Goal: Information Seeking & Learning: Learn about a topic

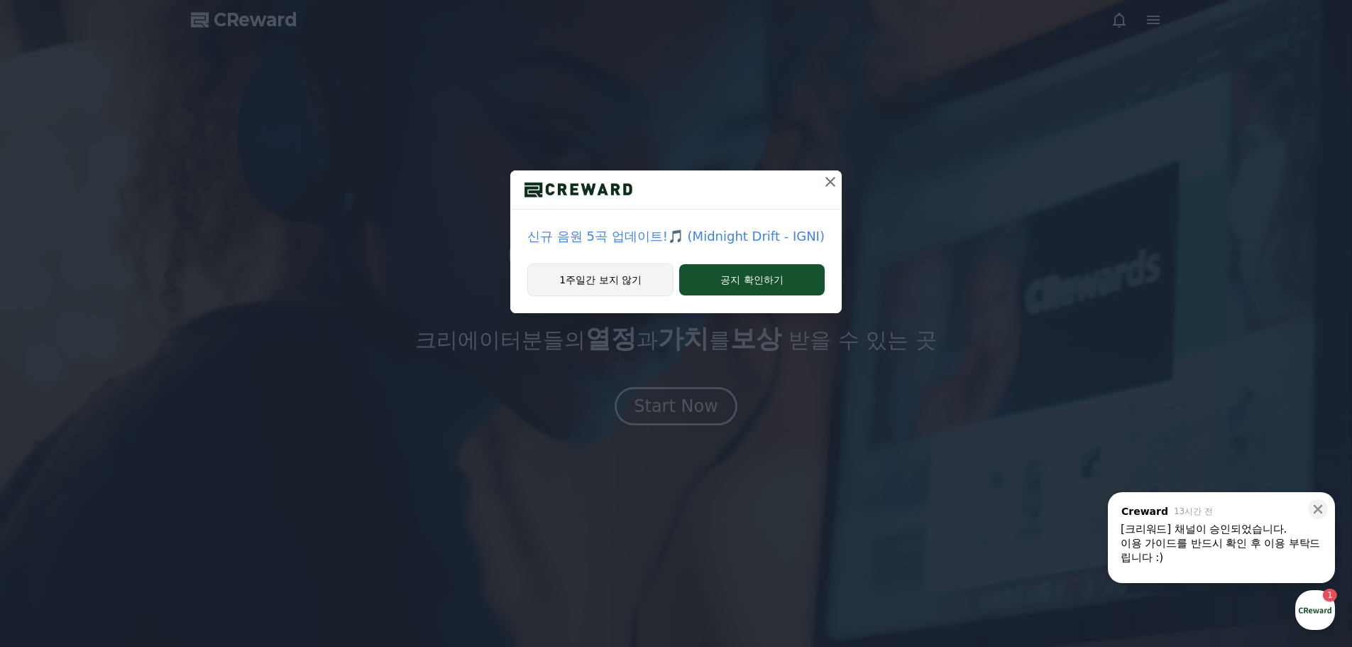
click at [633, 283] on button "1주일간 보지 않기" at bounding box center [600, 279] width 146 height 33
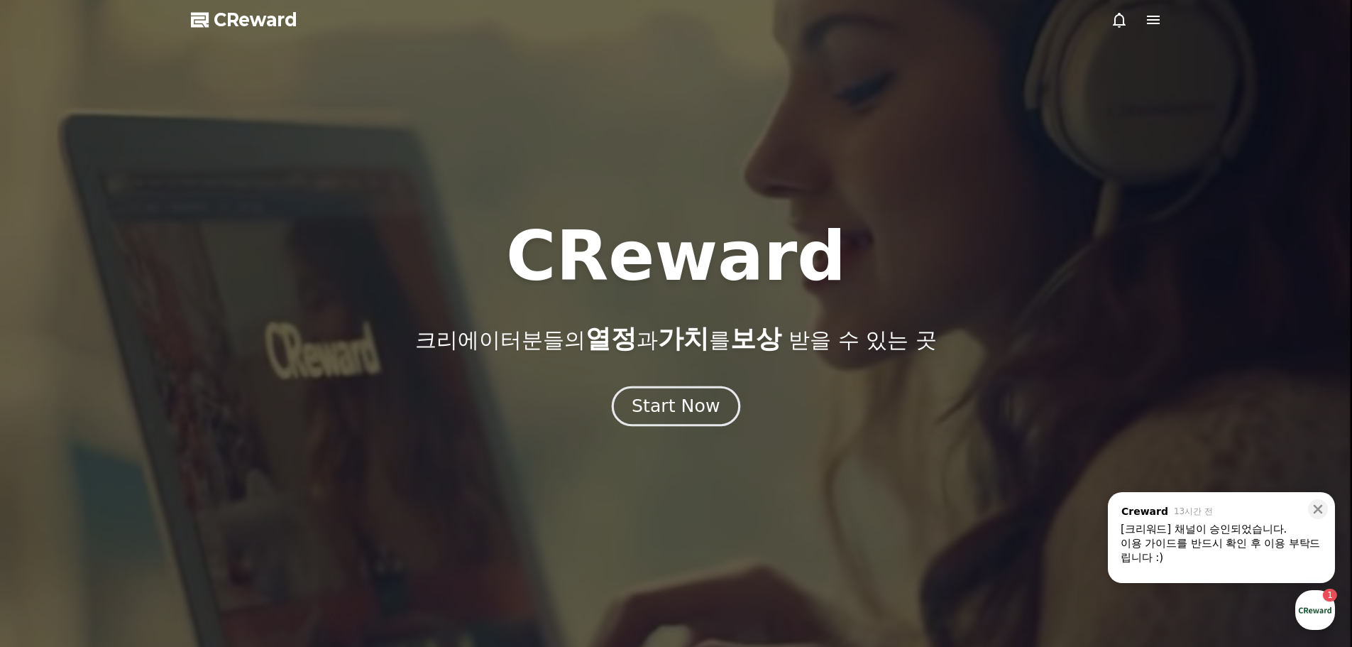
click at [652, 405] on div "Start Now" at bounding box center [676, 406] width 88 height 24
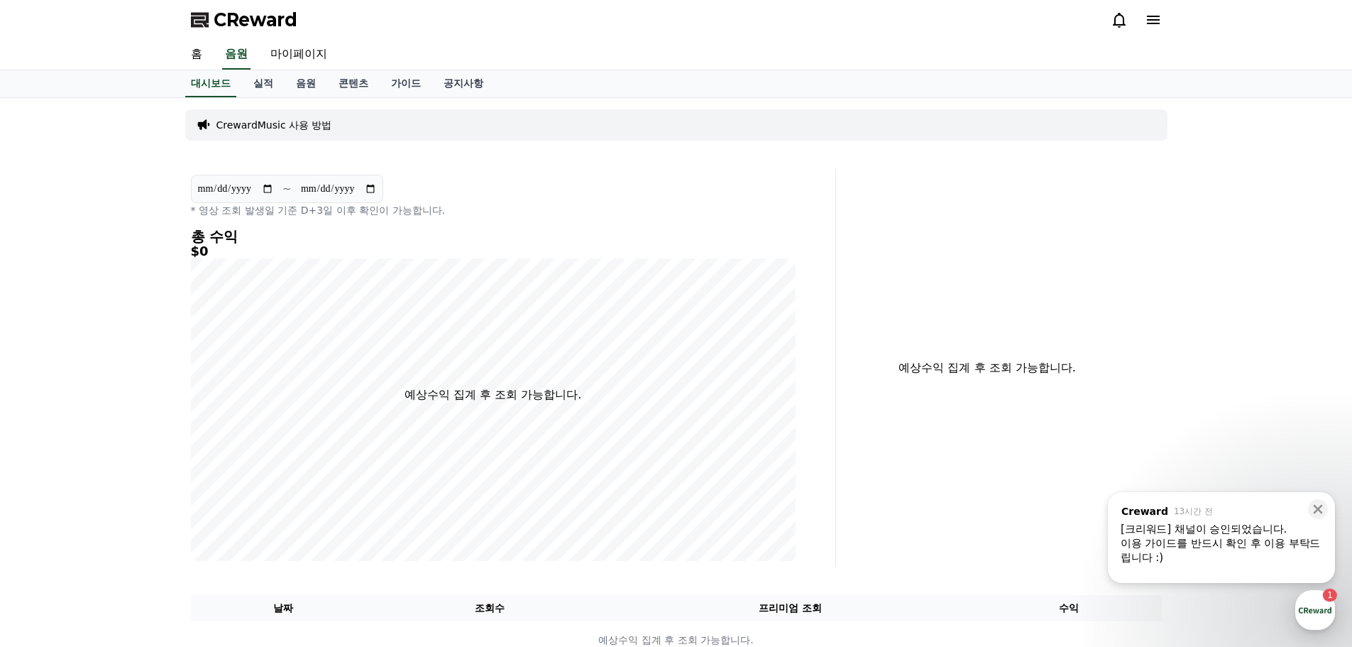
click at [1178, 537] on div "이용 가이드를 반드시 확인 후 이용 부탁드립니다 :)" at bounding box center [1222, 550] width 202 height 28
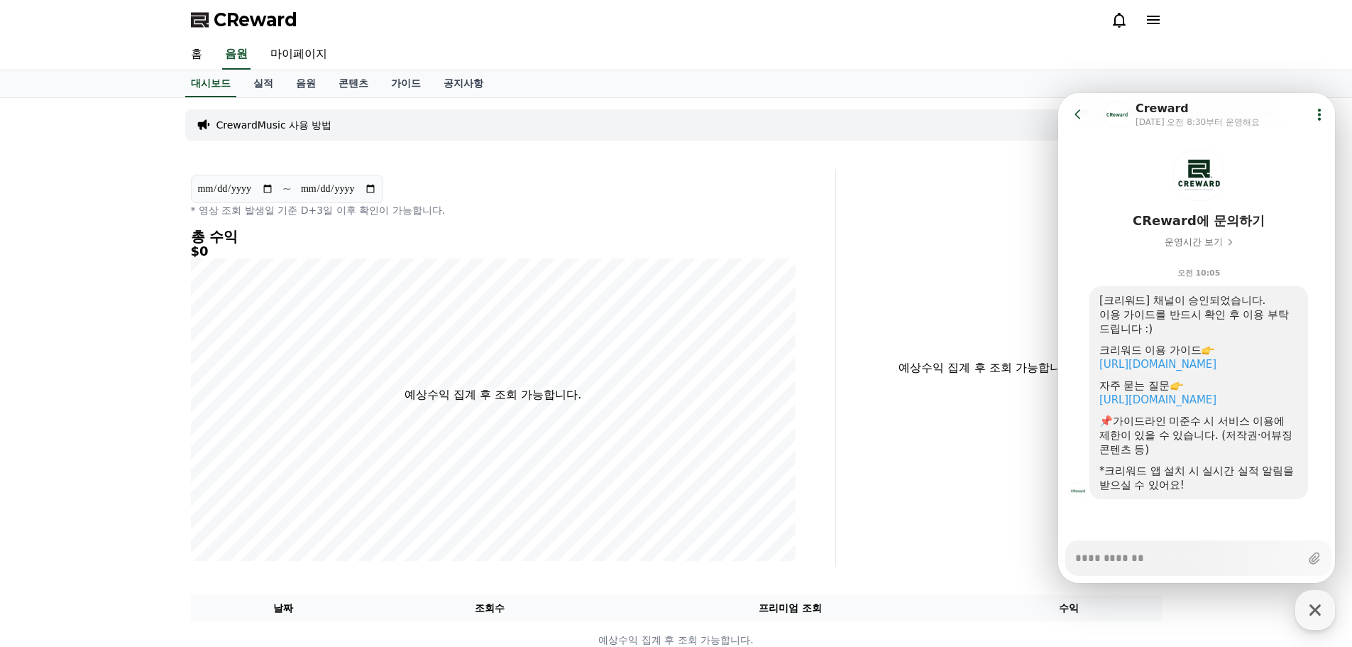
scroll to position [44, 0]
type textarea "*"
click at [912, 270] on div "예상수익 집계 후 조회 가능합니다." at bounding box center [1005, 368] width 326 height 398
click at [300, 83] on link "음원" at bounding box center [306, 83] width 43 height 27
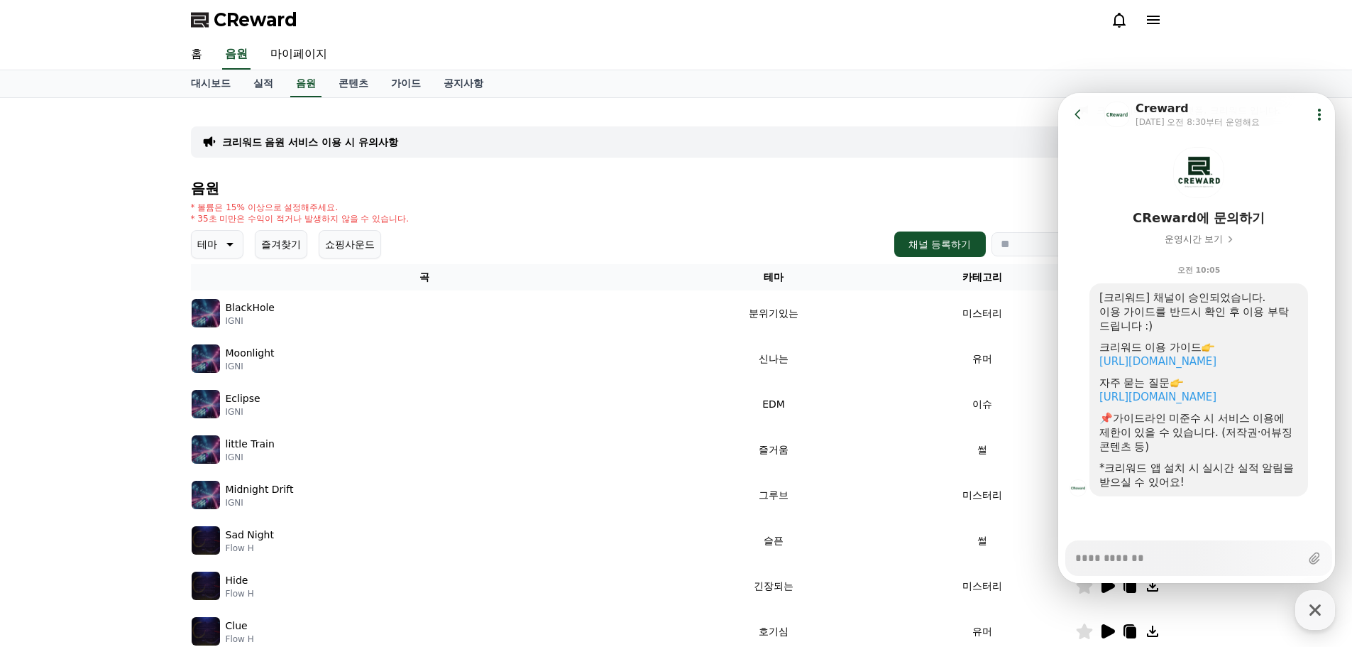
click at [197, 310] on img at bounding box center [206, 313] width 28 height 28
click at [1066, 112] on header "Go to previous page Chat Room Creward [DATE] 오전 8:30부터 운영해요 Show userchat actio…" at bounding box center [1198, 114] width 281 height 43
click at [1081, 109] on icon at bounding box center [1078, 114] width 14 height 14
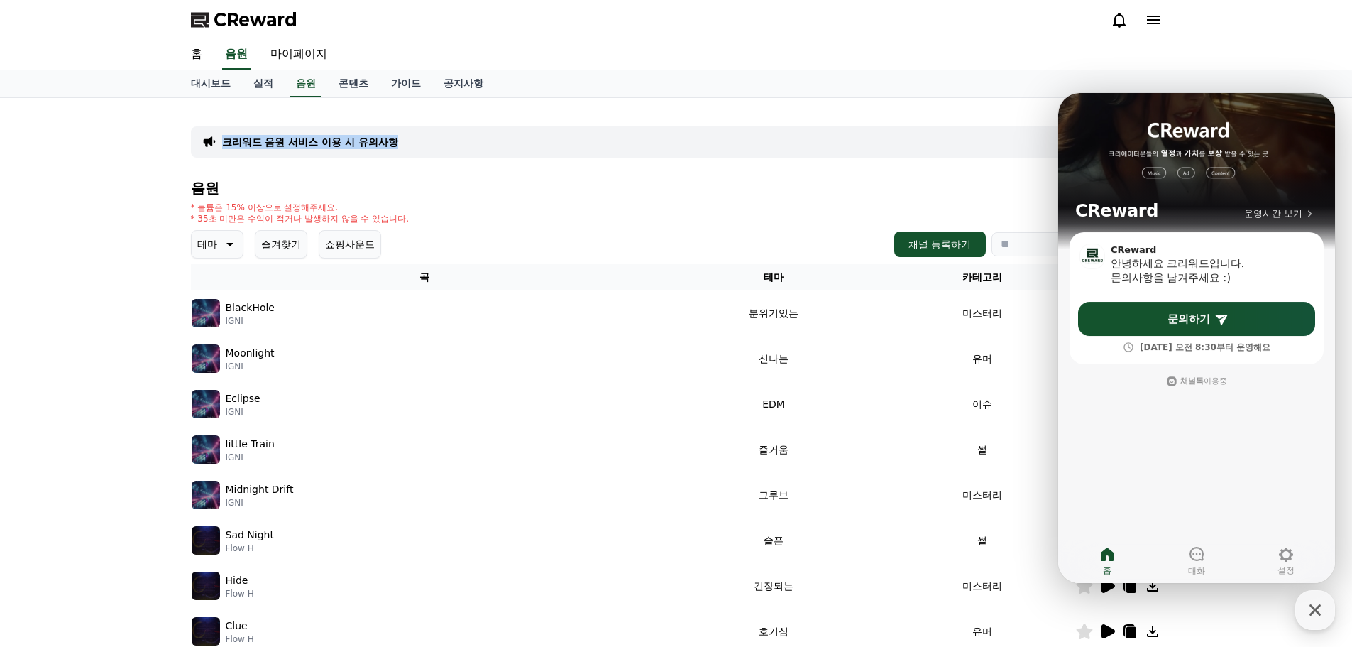
click at [828, 97] on div "CReward 홈 음원 마이페이지 대시보드 실적 음원 콘텐츠 가이드 공지사항 크리워드 음원 서비스 이용 시 유의사항 음원 * 볼륨은 15% 이…" at bounding box center [676, 480] width 1352 height 961
drag, startPoint x: 892, startPoint y: 395, endPoint x: 1042, endPoint y: 242, distance: 213.8
click at [893, 393] on td "이슈" at bounding box center [982, 403] width 186 height 45
click at [728, 289] on th "테마" at bounding box center [773, 277] width 231 height 26
drag, startPoint x: 734, startPoint y: 321, endPoint x: 744, endPoint y: 321, distance: 9.9
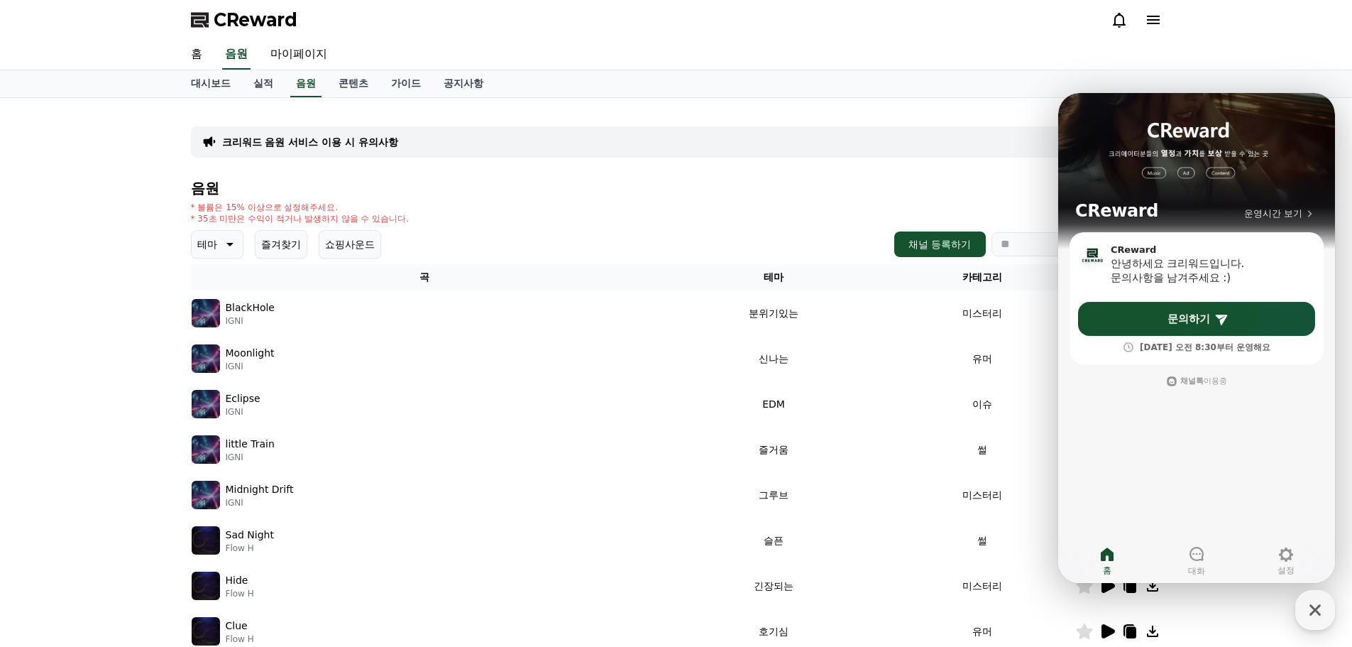
click at [735, 321] on td "분위기있는" at bounding box center [773, 312] width 231 height 45
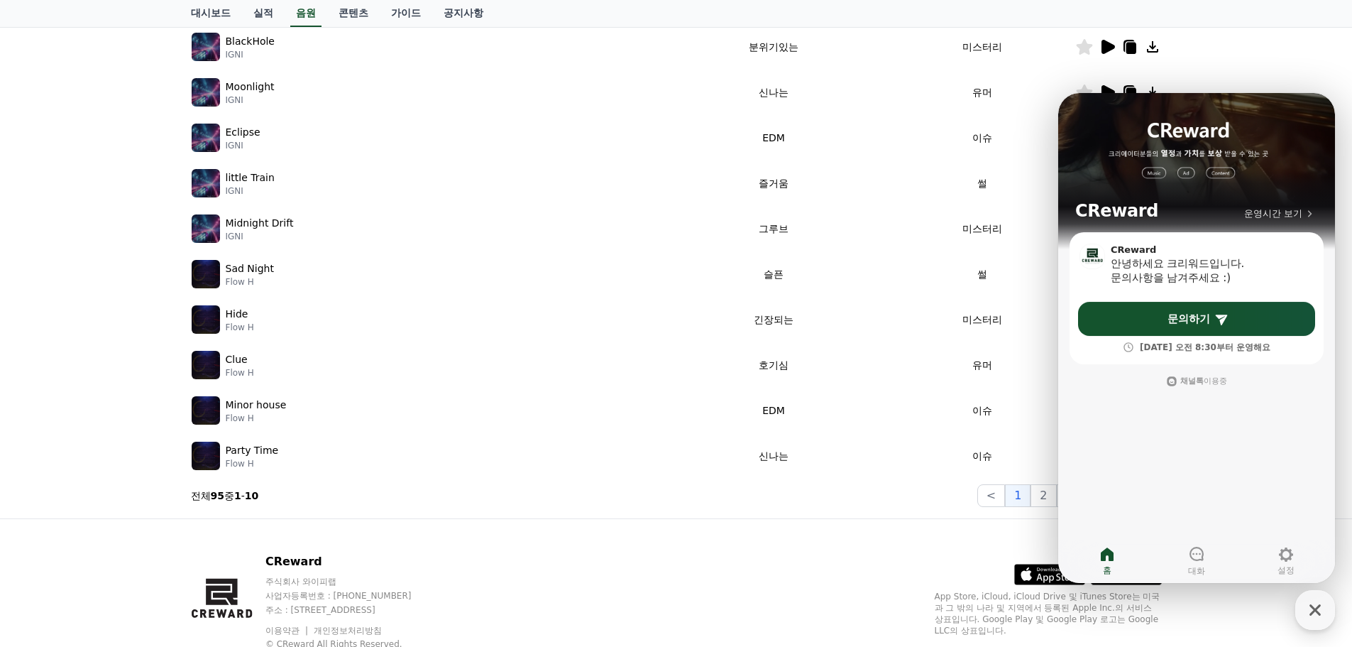
scroll to position [284, 0]
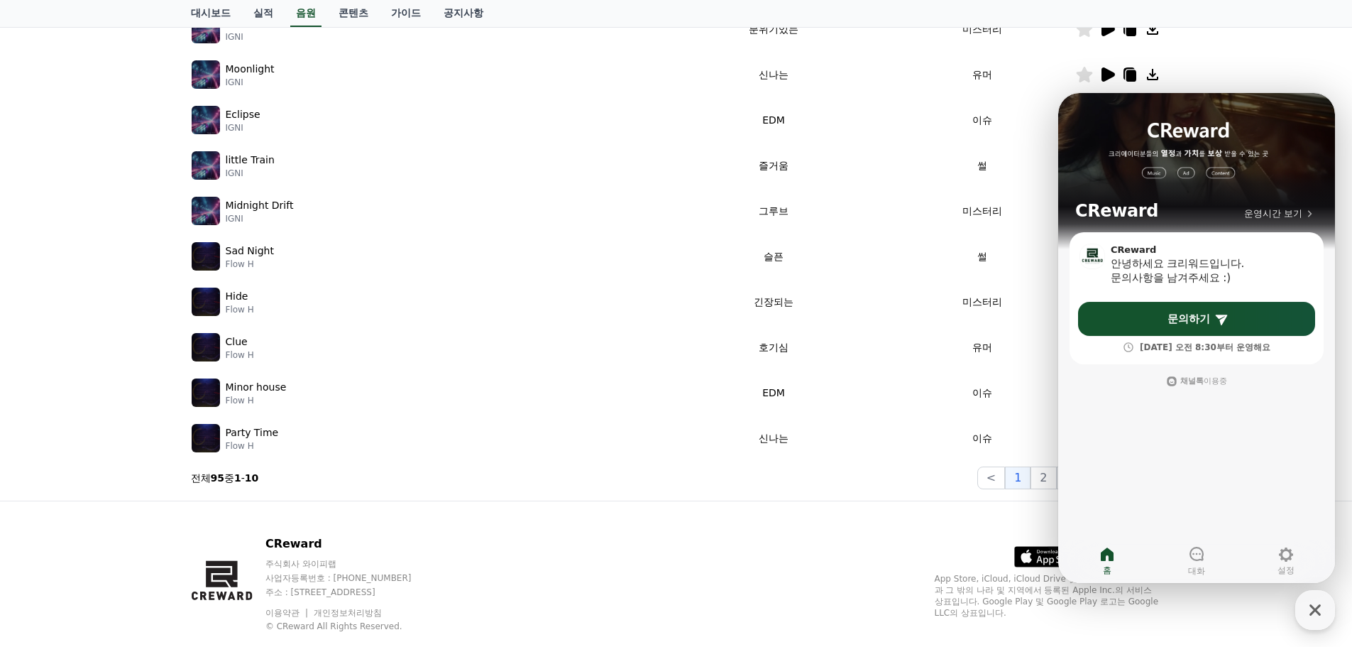
click at [252, 442] on p "Flow H" at bounding box center [252, 445] width 53 height 11
click at [237, 437] on p "Party Time" at bounding box center [252, 432] width 53 height 15
click at [215, 436] on img at bounding box center [206, 438] width 28 height 28
click at [1311, 163] on div "CReward 운영시간 보기" at bounding box center [1196, 162] width 277 height 139
click at [1321, 624] on div "button" at bounding box center [1316, 610] width 40 height 40
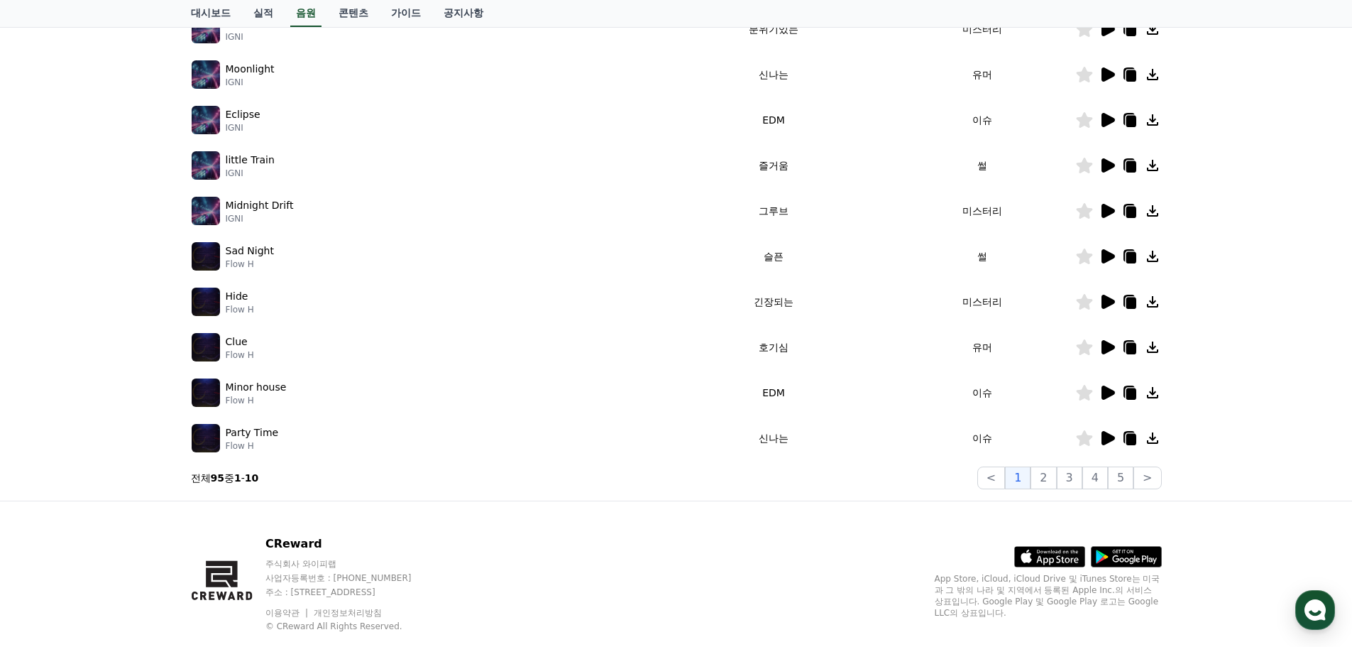
click at [1106, 440] on icon at bounding box center [1108, 438] width 13 height 14
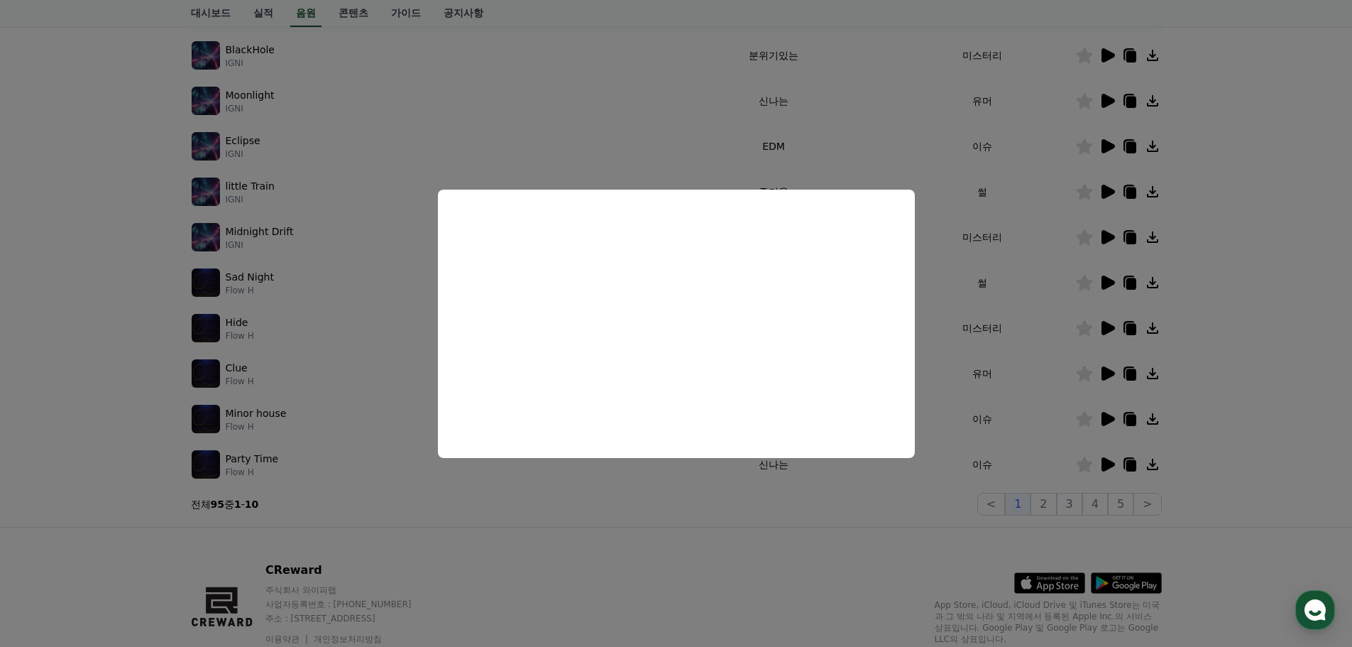
scroll to position [213, 0]
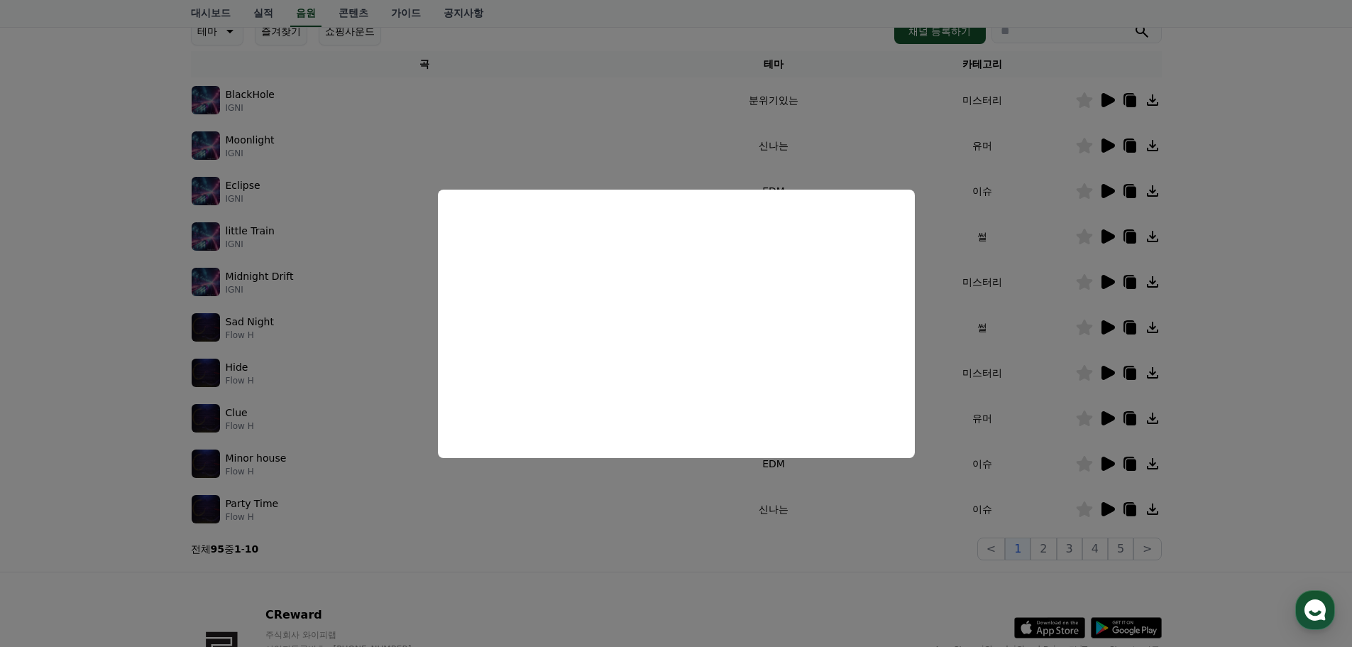
click at [1236, 450] on button "close modal" at bounding box center [676, 323] width 1352 height 647
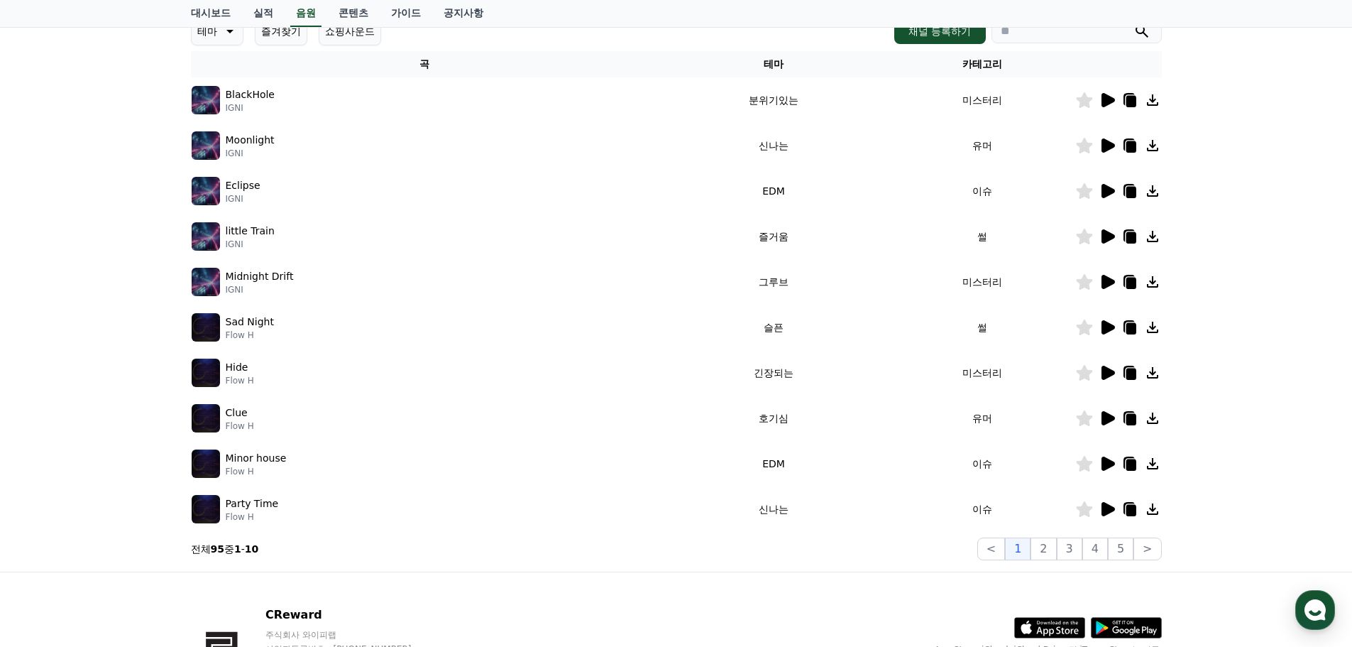
click at [1108, 462] on icon at bounding box center [1108, 463] width 13 height 14
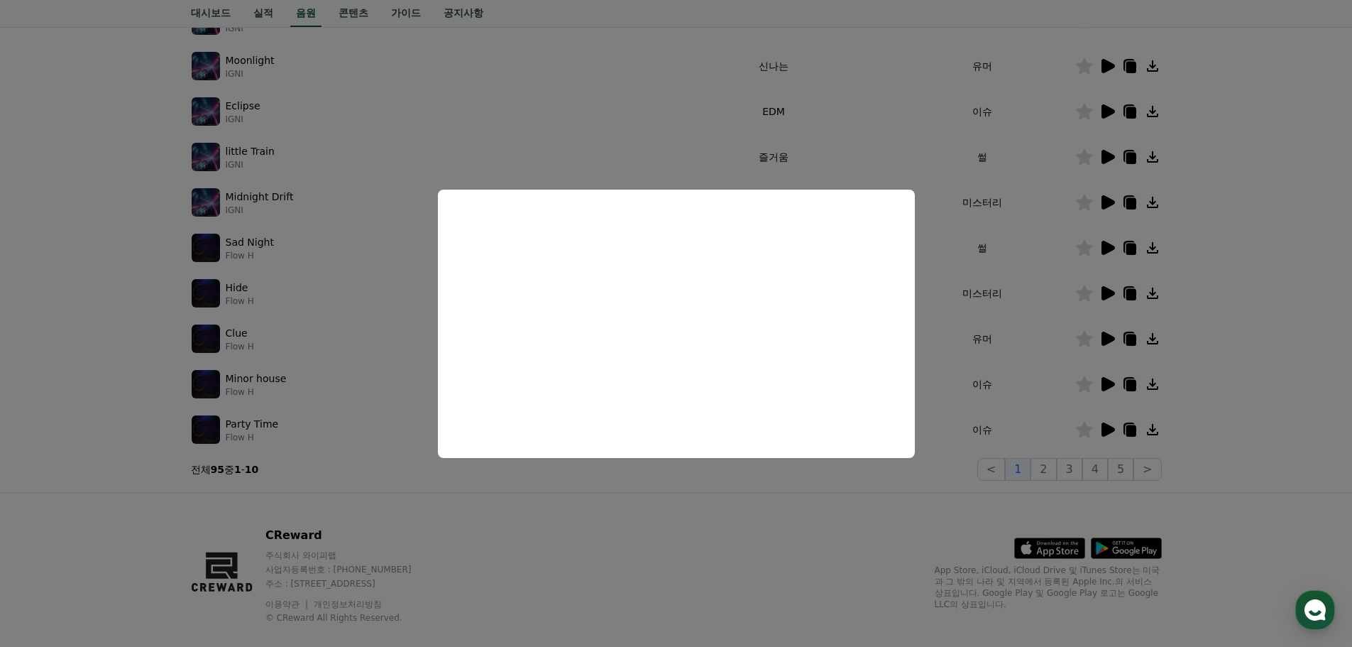
scroll to position [314, 0]
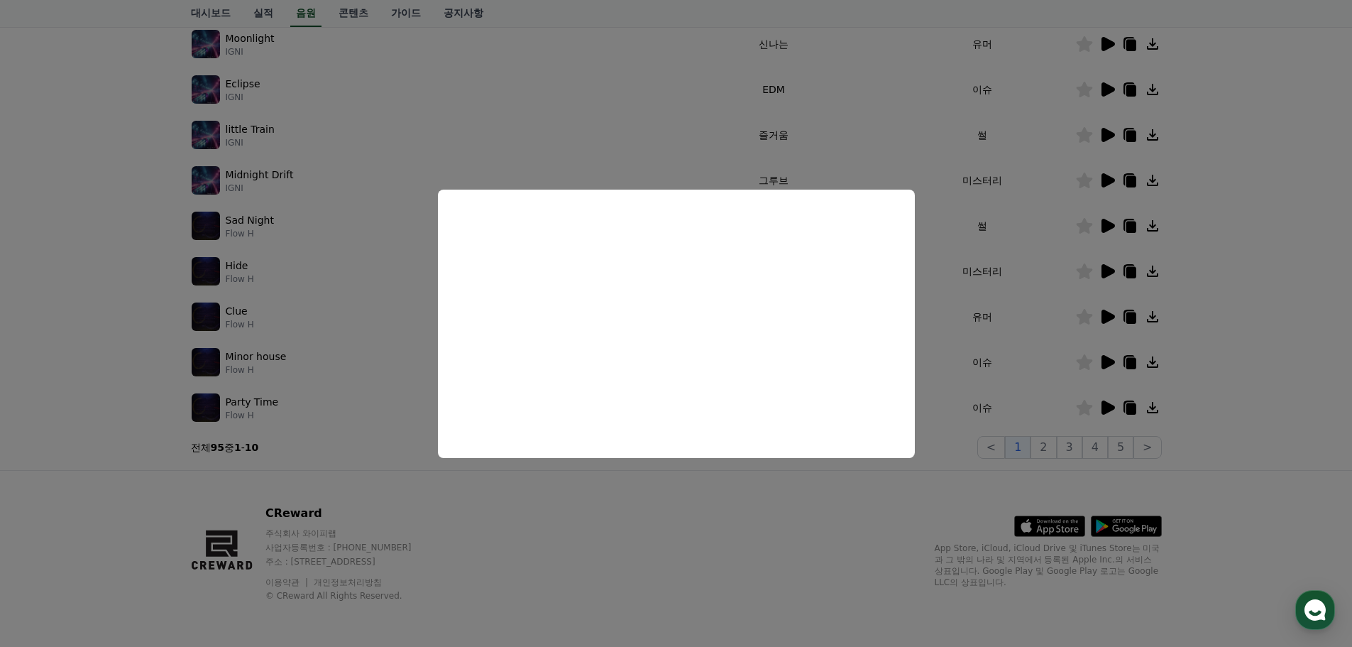
click at [684, 464] on button "close modal" at bounding box center [676, 323] width 1352 height 647
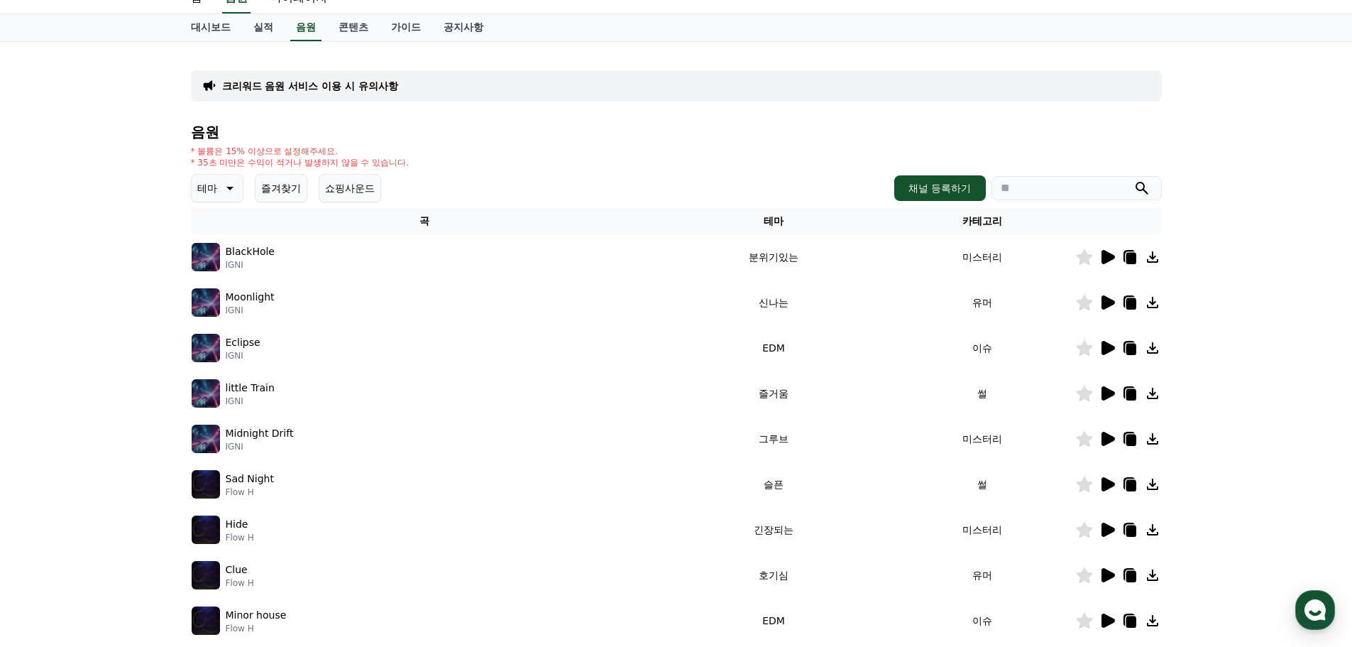
scroll to position [31, 0]
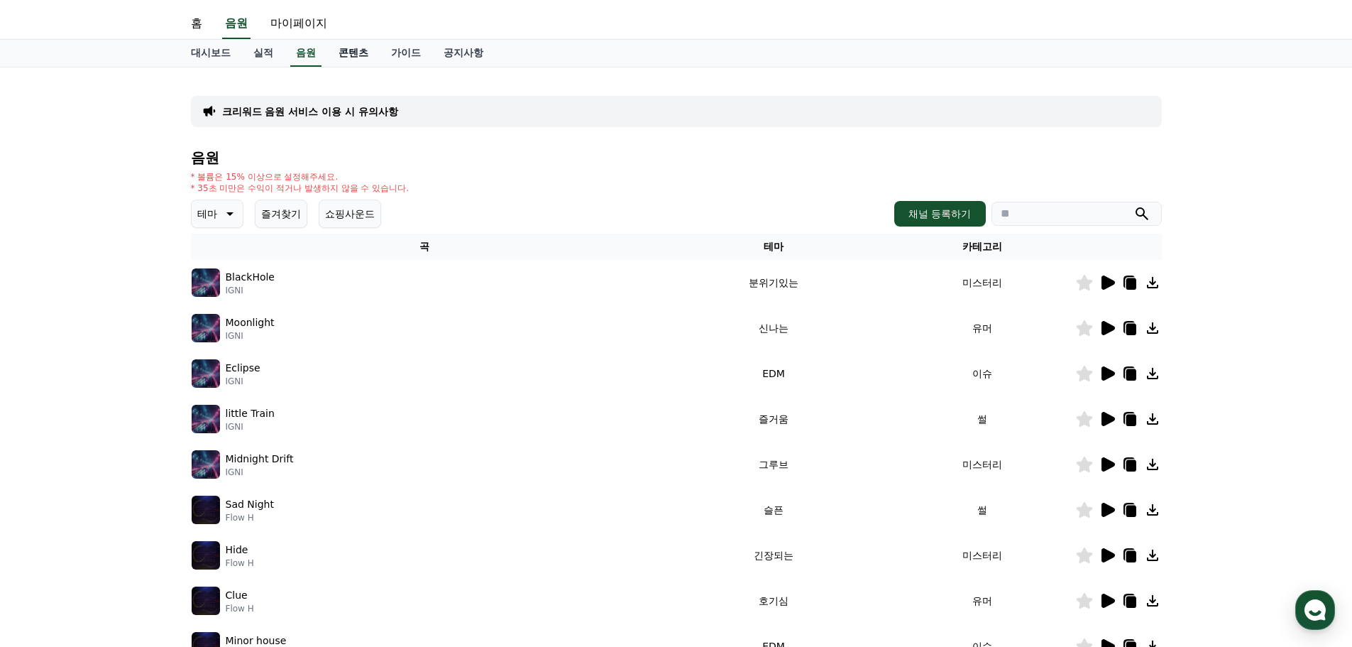
click at [365, 58] on link "콘텐츠" at bounding box center [353, 53] width 53 height 27
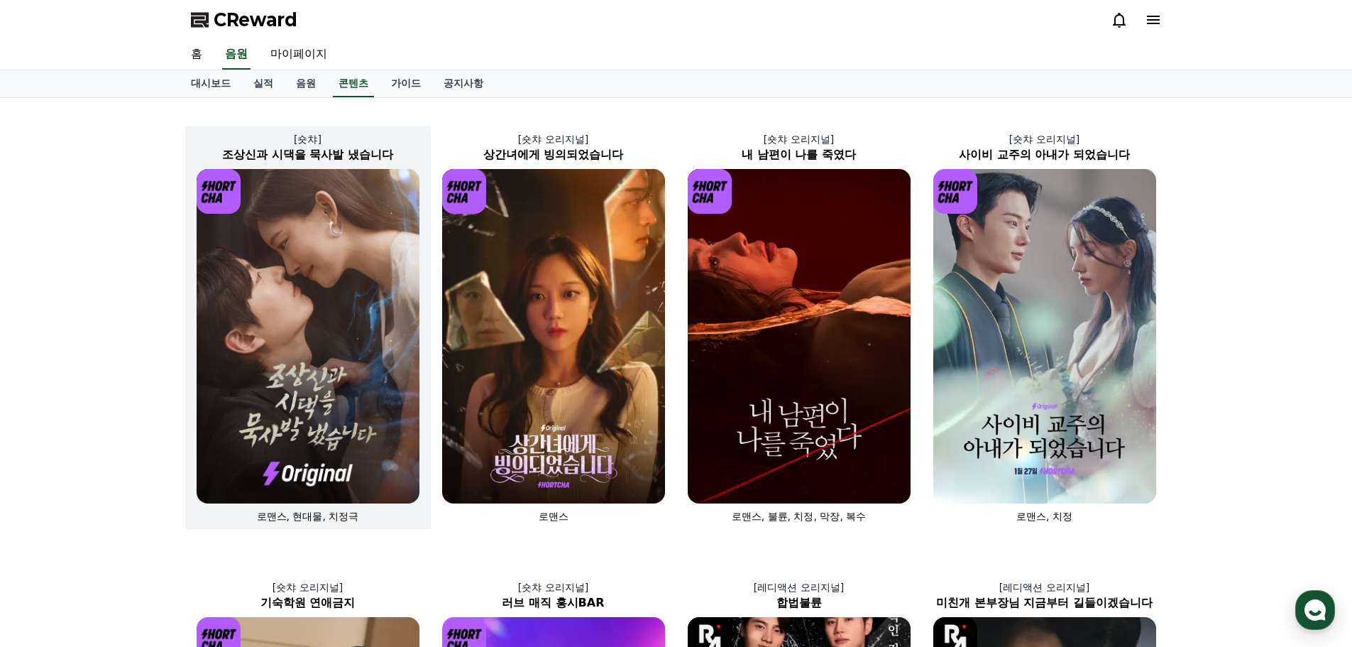
click at [358, 335] on img at bounding box center [308, 336] width 223 height 334
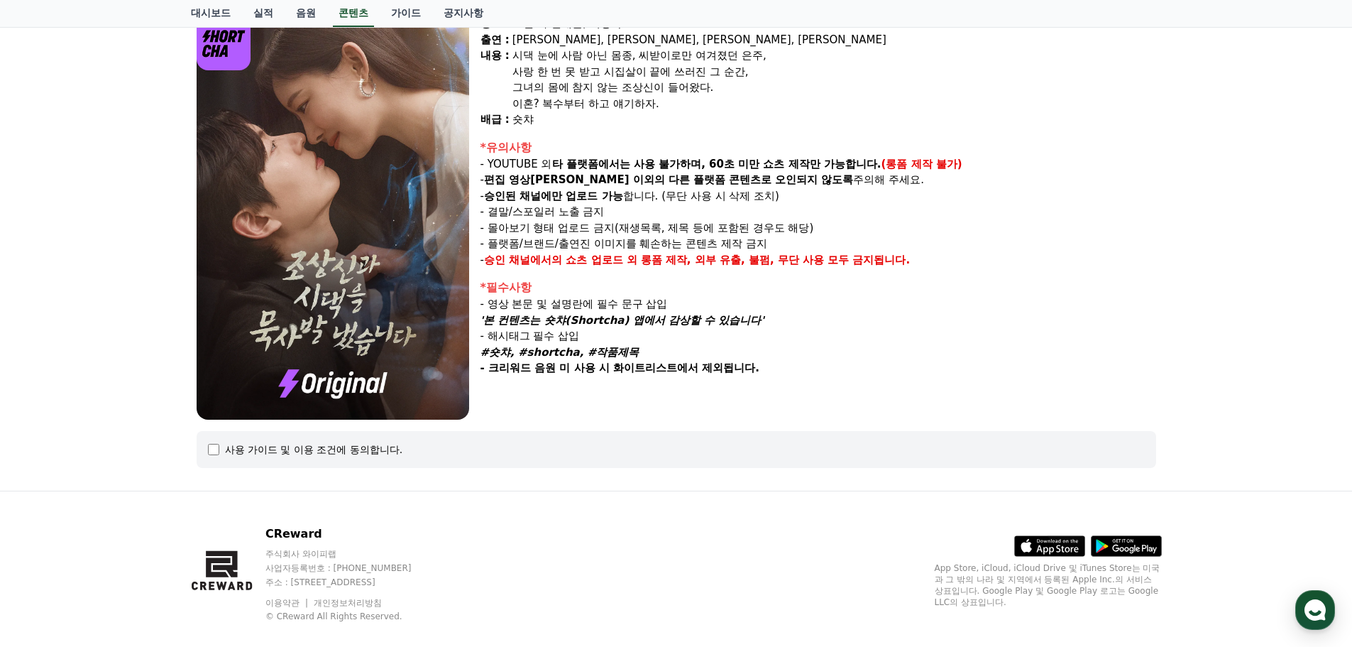
scroll to position [142, 0]
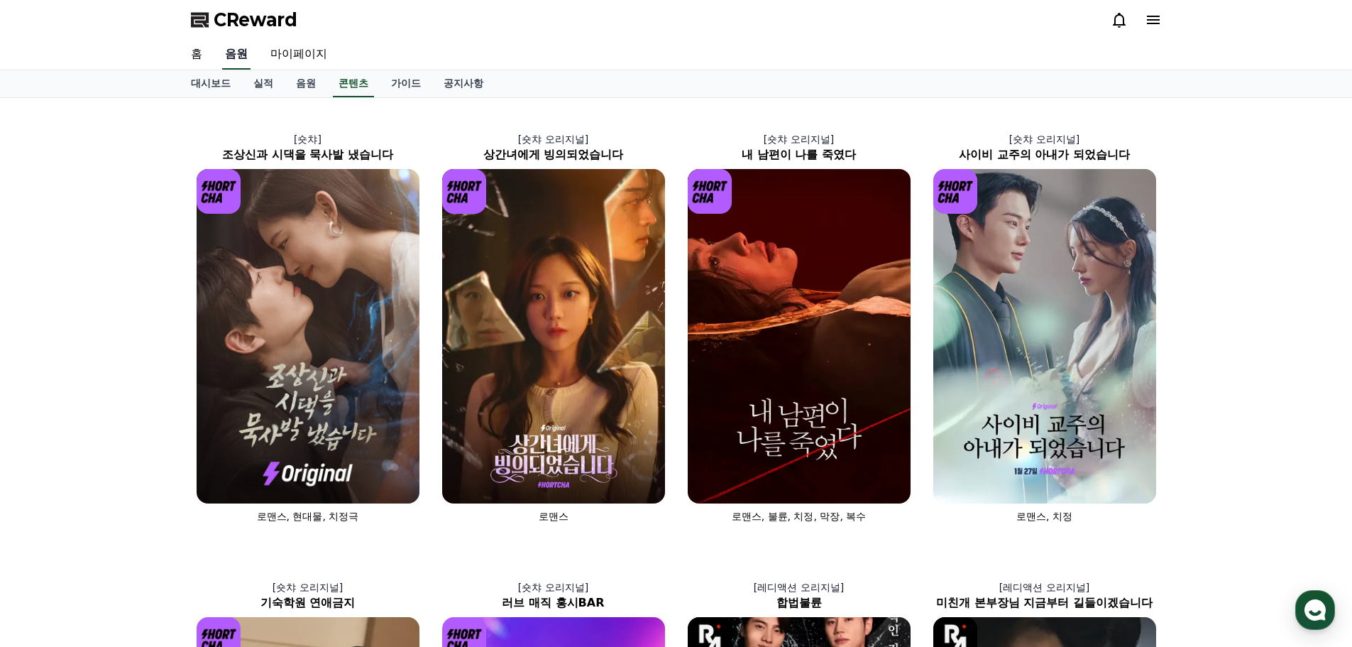
click at [229, 58] on link "음원" at bounding box center [236, 55] width 28 height 30
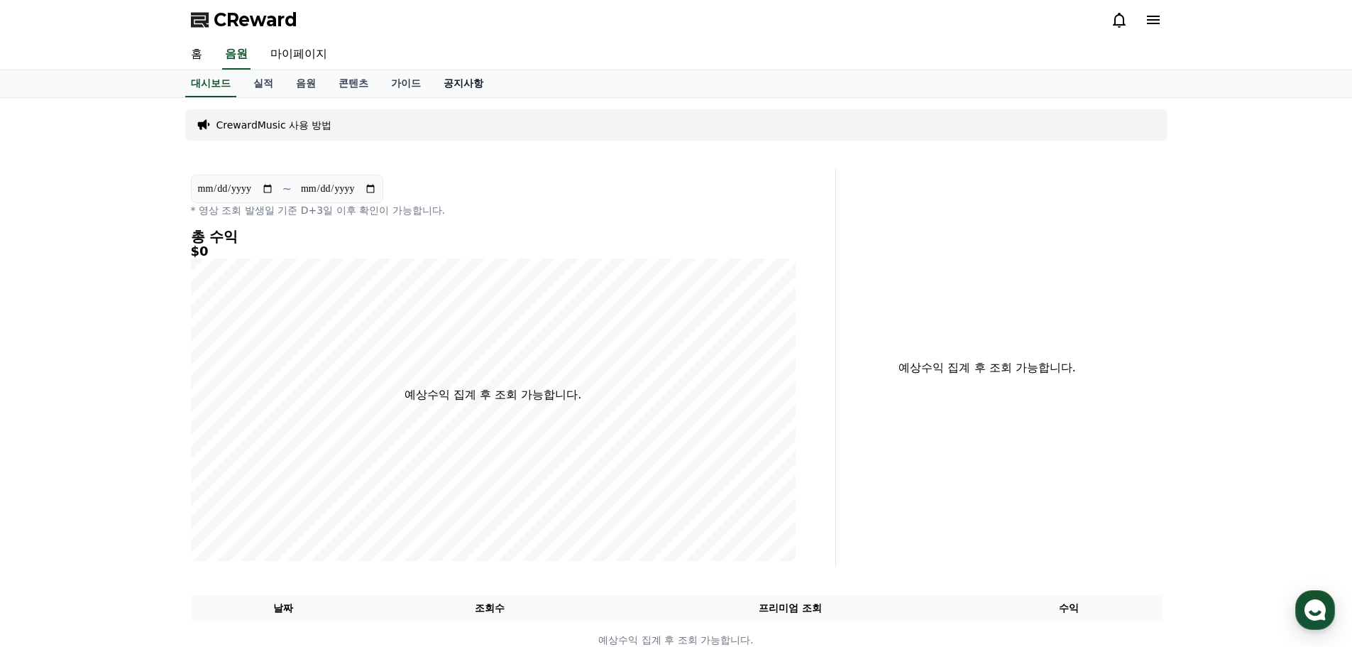
click at [456, 89] on link "공지사항" at bounding box center [463, 83] width 62 height 27
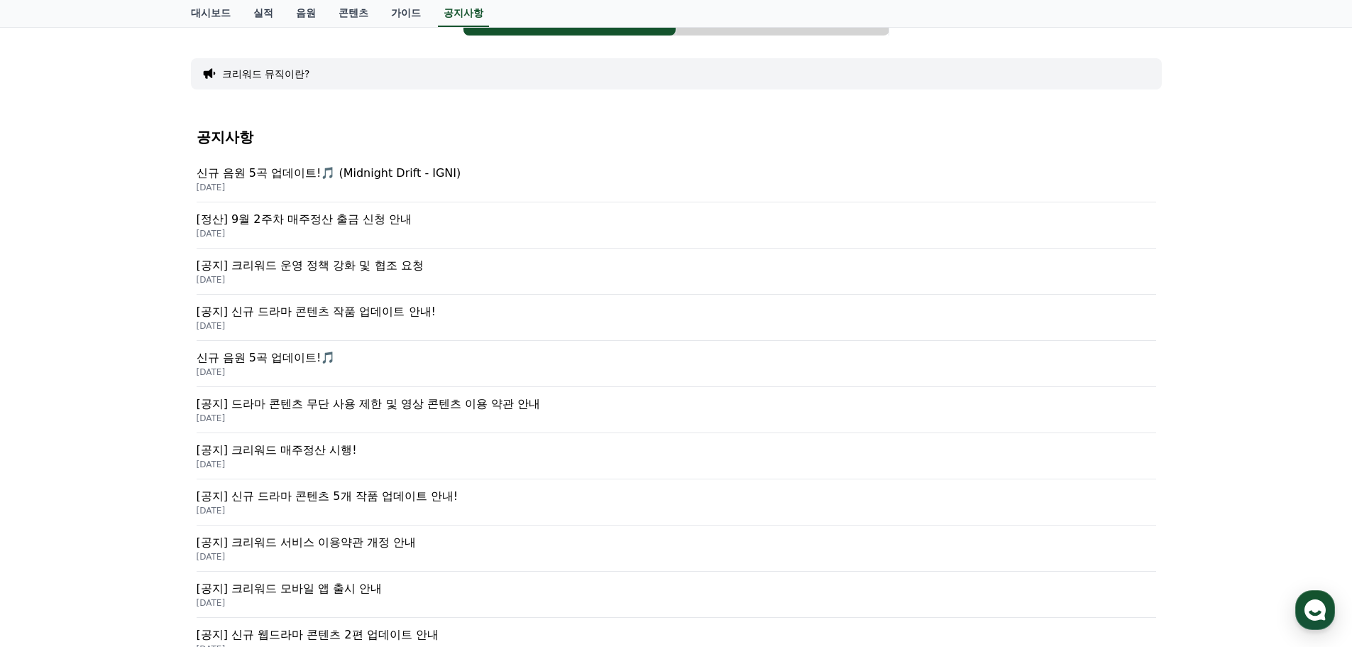
scroll to position [142, 0]
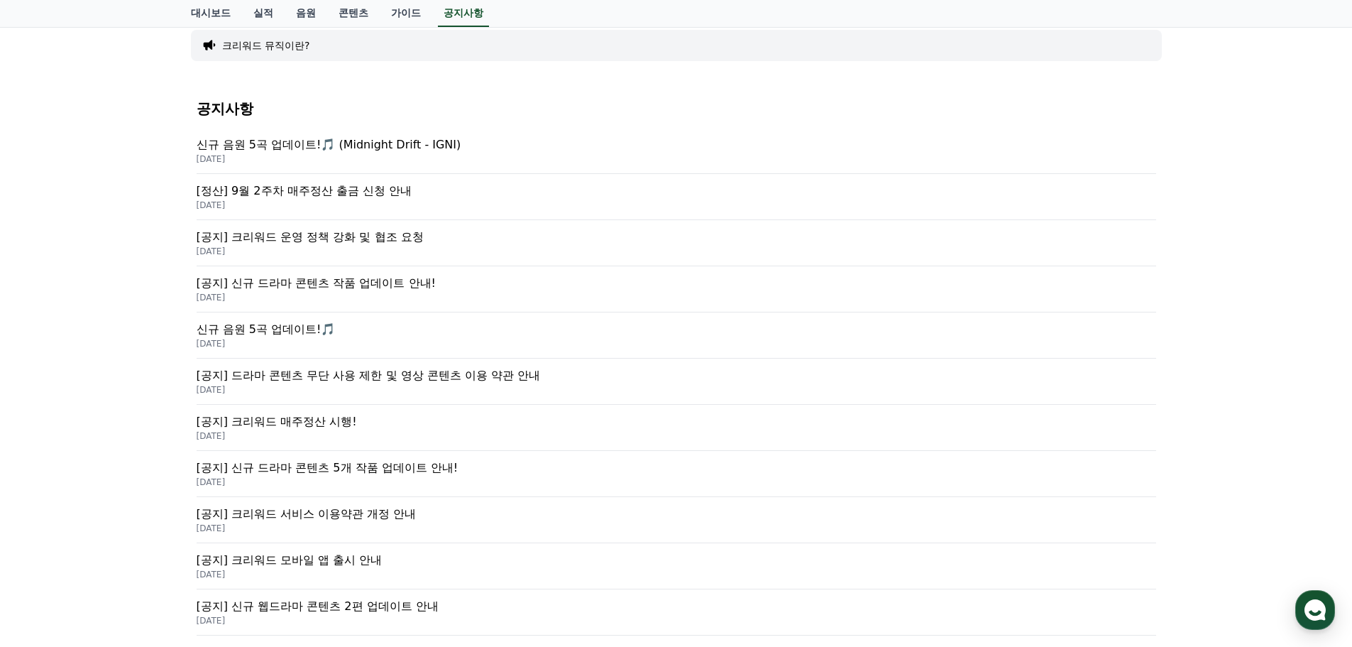
click at [401, 144] on p "신규 음원 5곡 업데이트!🎵 (Midnight Drift - IGNI)" at bounding box center [677, 144] width 960 height 17
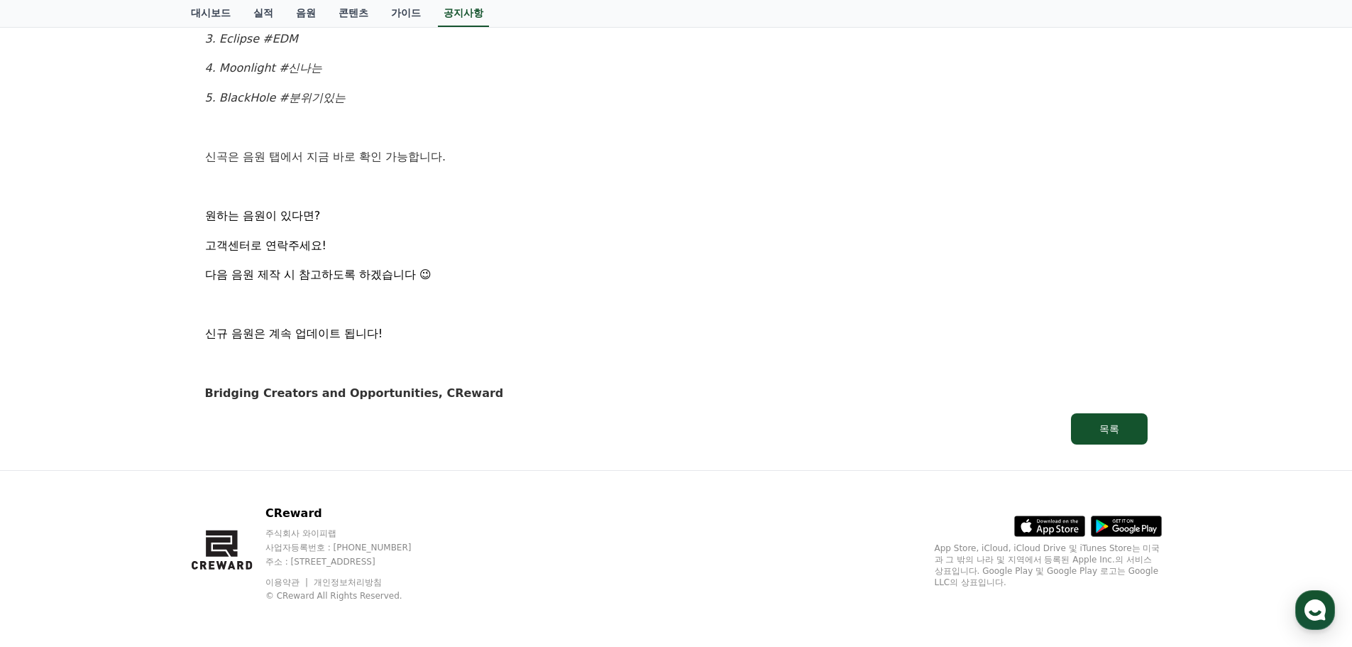
scroll to position [439, 0]
